Goal: Transaction & Acquisition: Purchase product/service

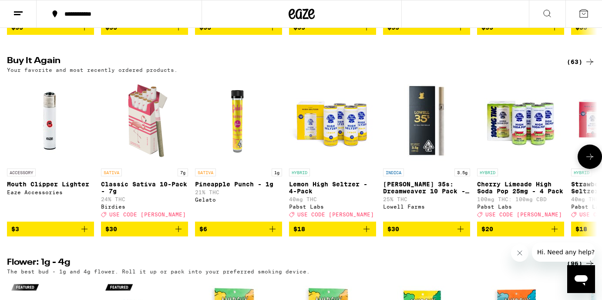
click at [179, 234] on icon "Add to bag" at bounding box center [178, 229] width 10 height 10
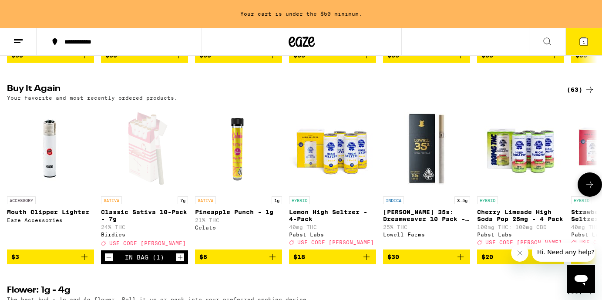
scroll to position [904, 0]
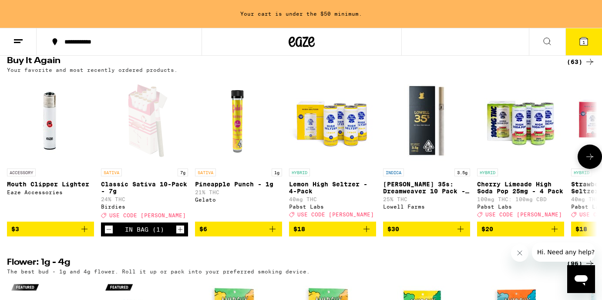
click at [366, 232] on icon "Add to bag" at bounding box center [366, 229] width 6 height 6
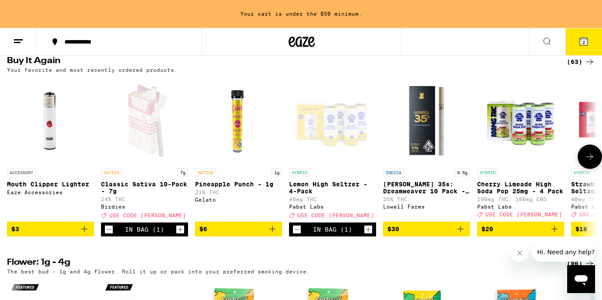
click at [588, 162] on icon at bounding box center [589, 156] width 10 height 10
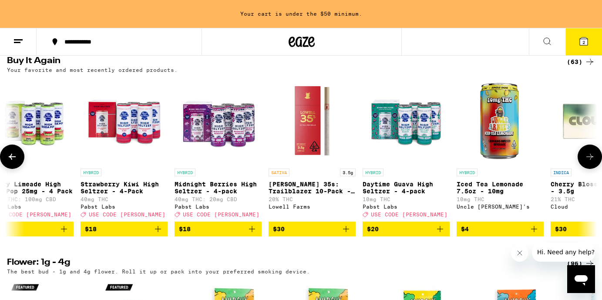
scroll to position [0, 493]
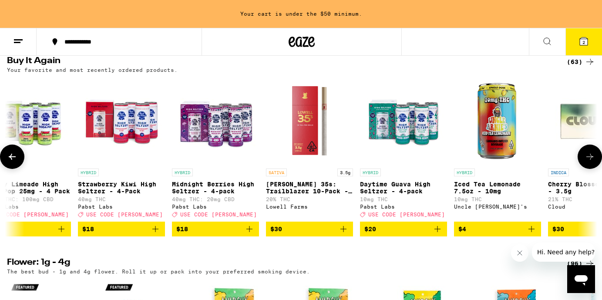
click at [62, 234] on icon "Add to bag" at bounding box center [61, 229] width 10 height 10
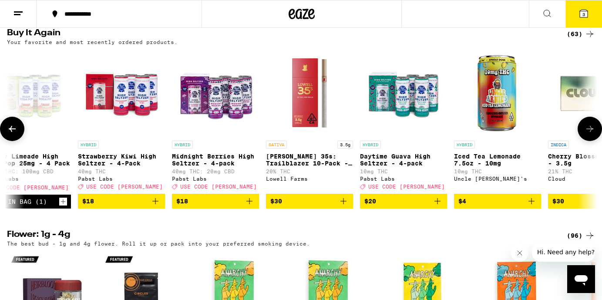
scroll to position [876, 0]
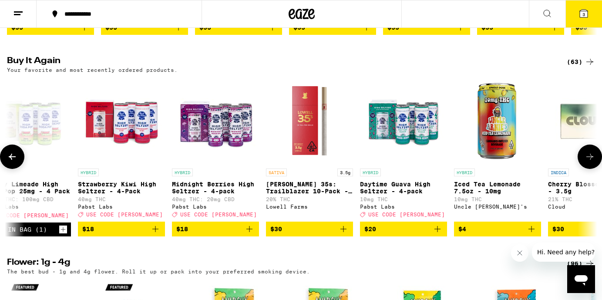
click at [592, 162] on icon at bounding box center [589, 156] width 10 height 10
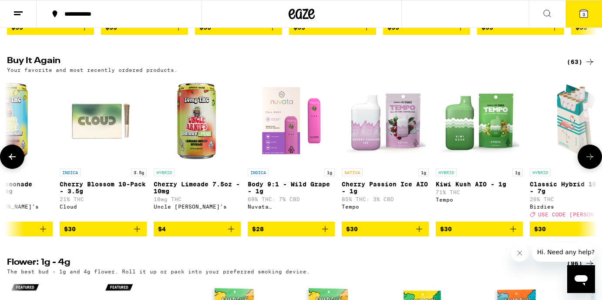
scroll to position [0, 986]
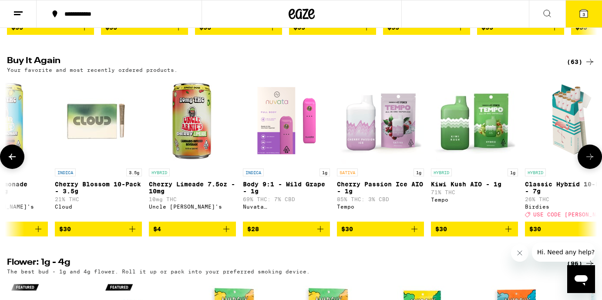
click at [592, 162] on icon at bounding box center [589, 156] width 10 height 10
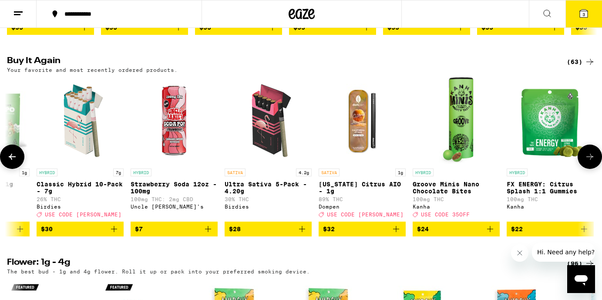
scroll to position [0, 1479]
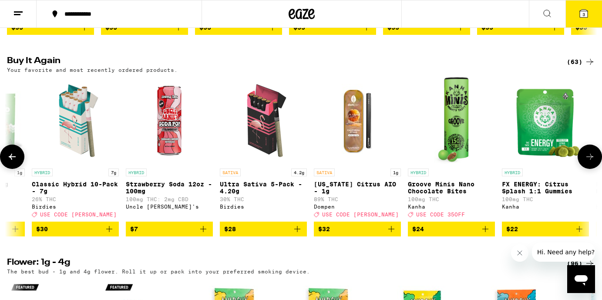
click at [592, 162] on icon at bounding box center [589, 156] width 10 height 10
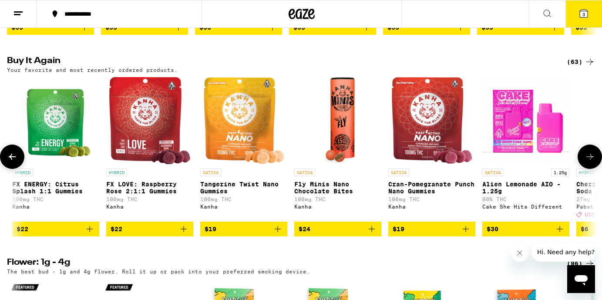
scroll to position [0, 1972]
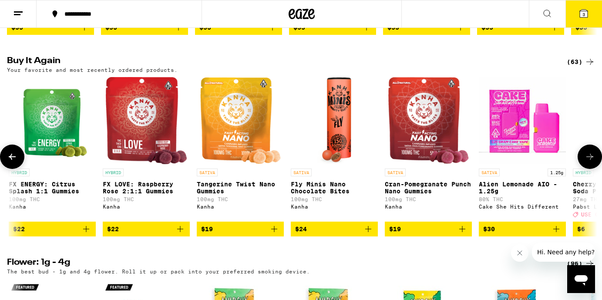
click at [592, 162] on icon at bounding box center [589, 156] width 10 height 10
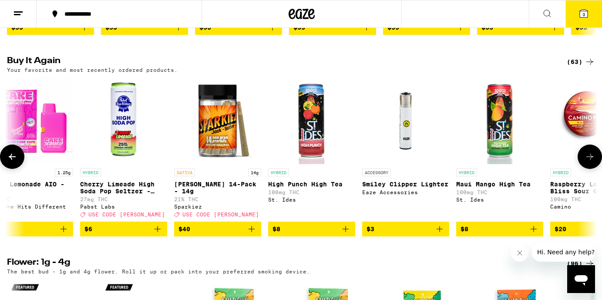
scroll to position [0, 2465]
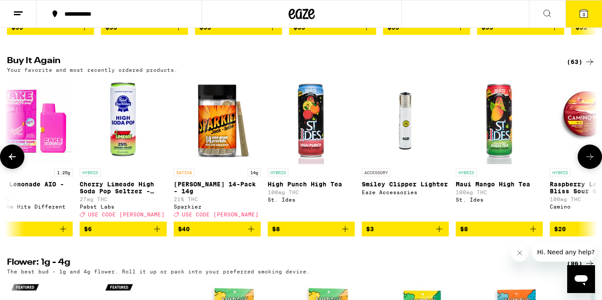
click at [252, 234] on icon "Add to bag" at bounding box center [251, 229] width 10 height 10
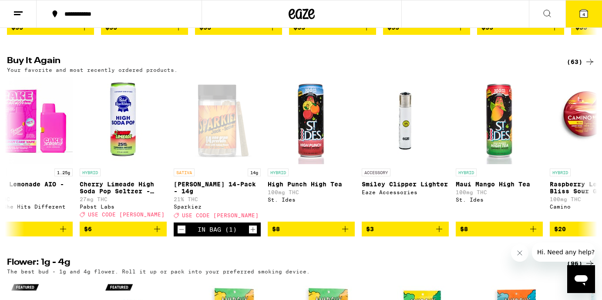
click at [586, 17] on icon at bounding box center [584, 14] width 8 height 8
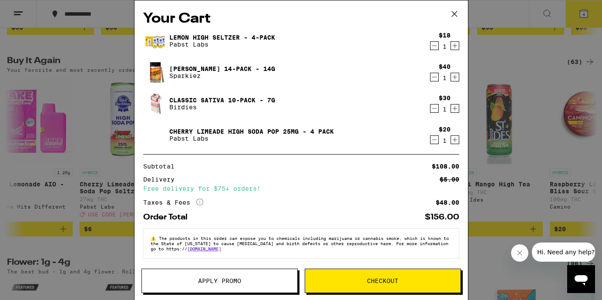
scroll to position [2, 0]
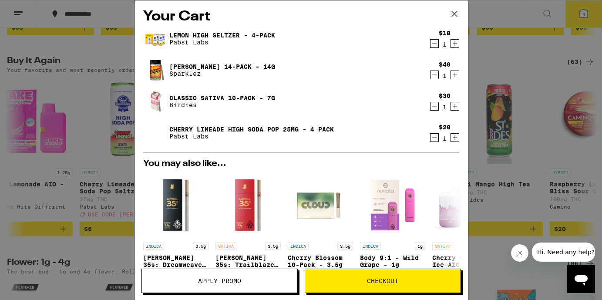
click at [231, 283] on span "Apply Promo" at bounding box center [219, 281] width 43 height 6
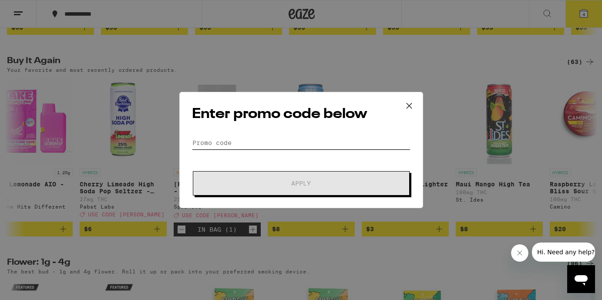
click at [213, 143] on input "Promo Code" at bounding box center [301, 142] width 218 height 13
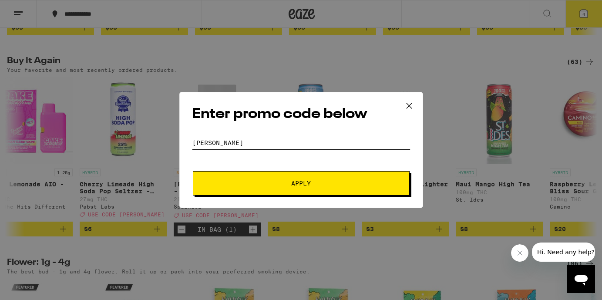
type input "[PERSON_NAME]"
click at [261, 180] on button "Apply" at bounding box center [301, 183] width 217 height 24
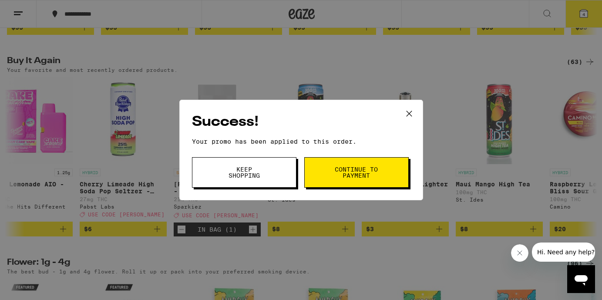
click at [261, 180] on button "Keep Shopping" at bounding box center [244, 172] width 104 height 30
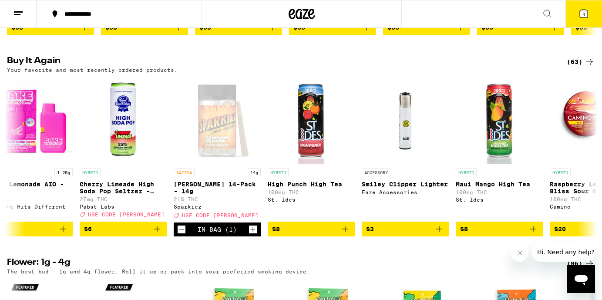
click at [578, 17] on button "4" at bounding box center [583, 13] width 37 height 27
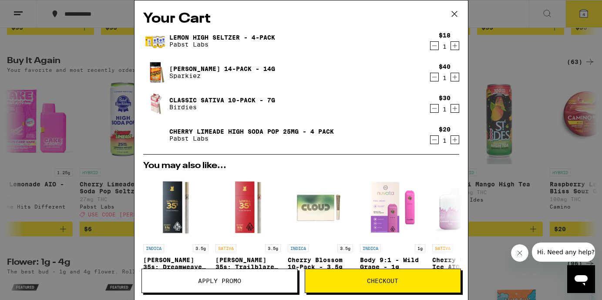
click at [457, 139] on icon "Increment" at bounding box center [455, 139] width 8 height 10
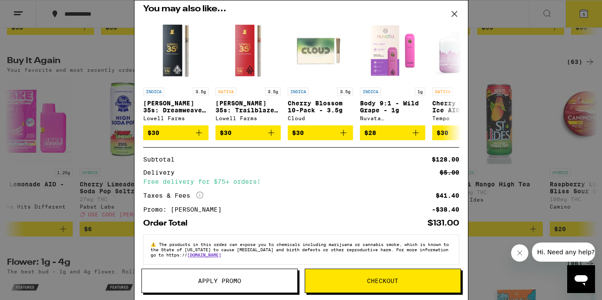
scroll to position [168, 0]
